Goal: Task Accomplishment & Management: Manage account settings

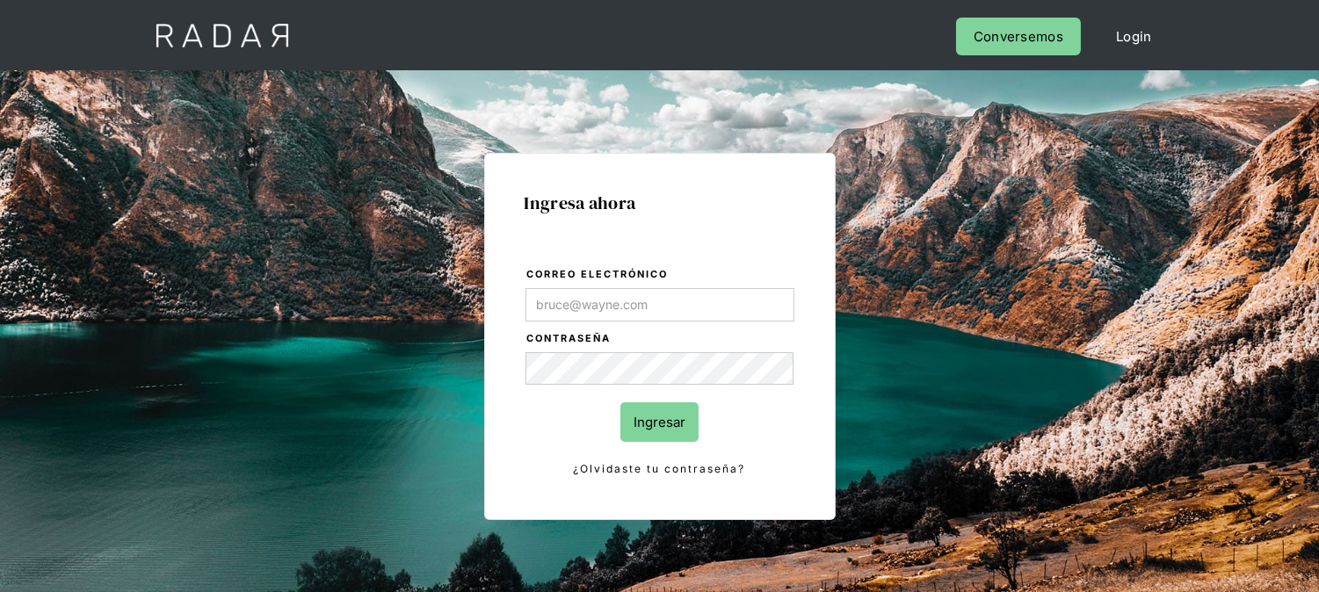
type input "kinta.morioka@monnetpayments.com"
click at [633, 426] on input "Ingresar" at bounding box center [660, 423] width 78 height 40
